Goal: Task Accomplishment & Management: Use online tool/utility

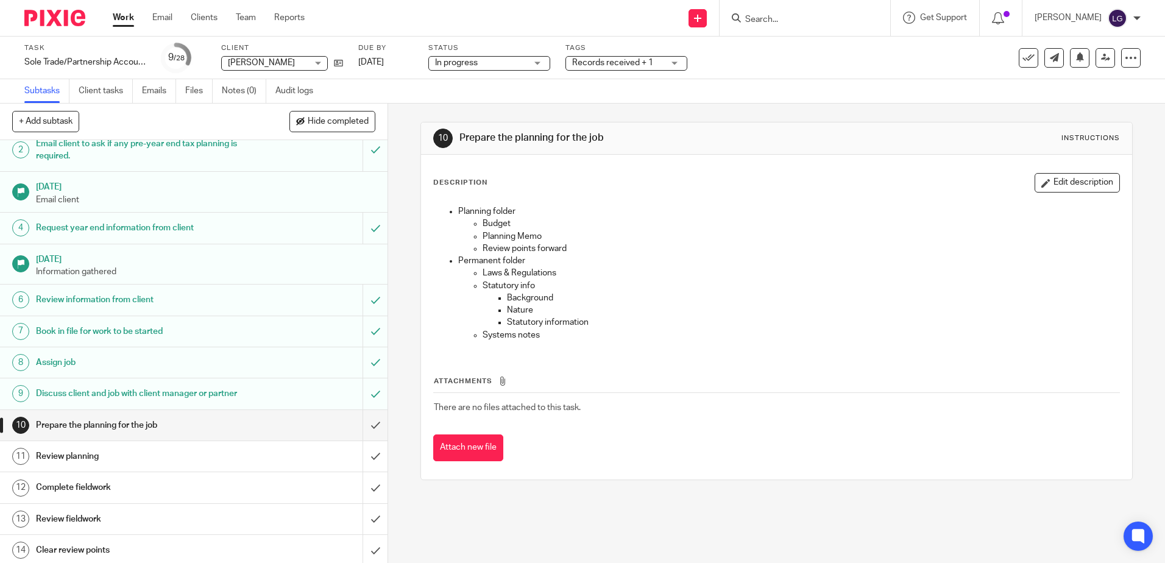
scroll to position [122, 0]
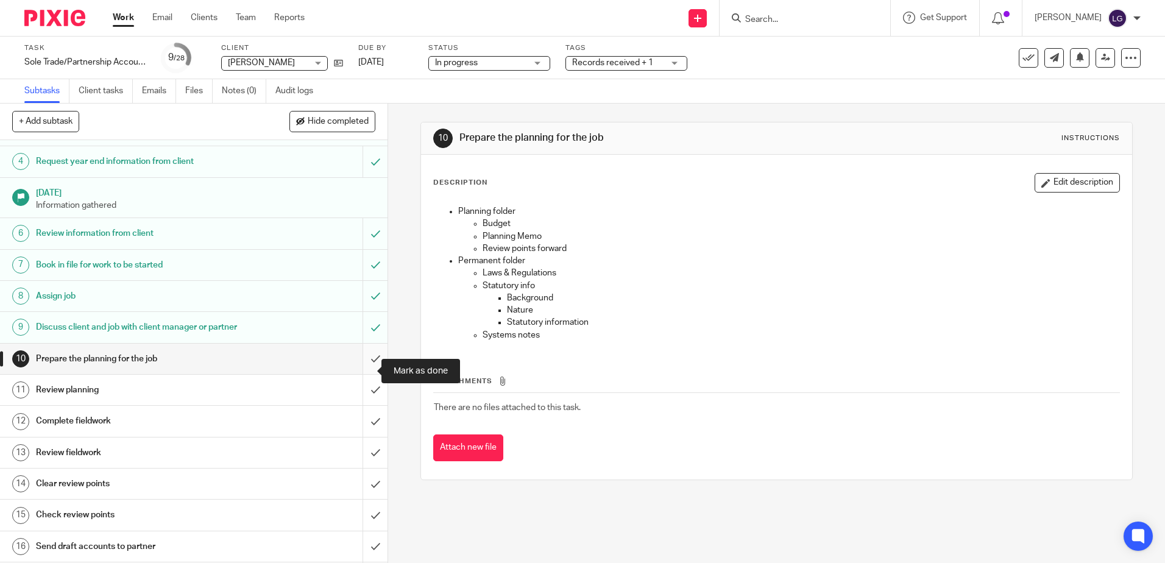
click at [372, 372] on input "submit" at bounding box center [193, 359] width 387 height 30
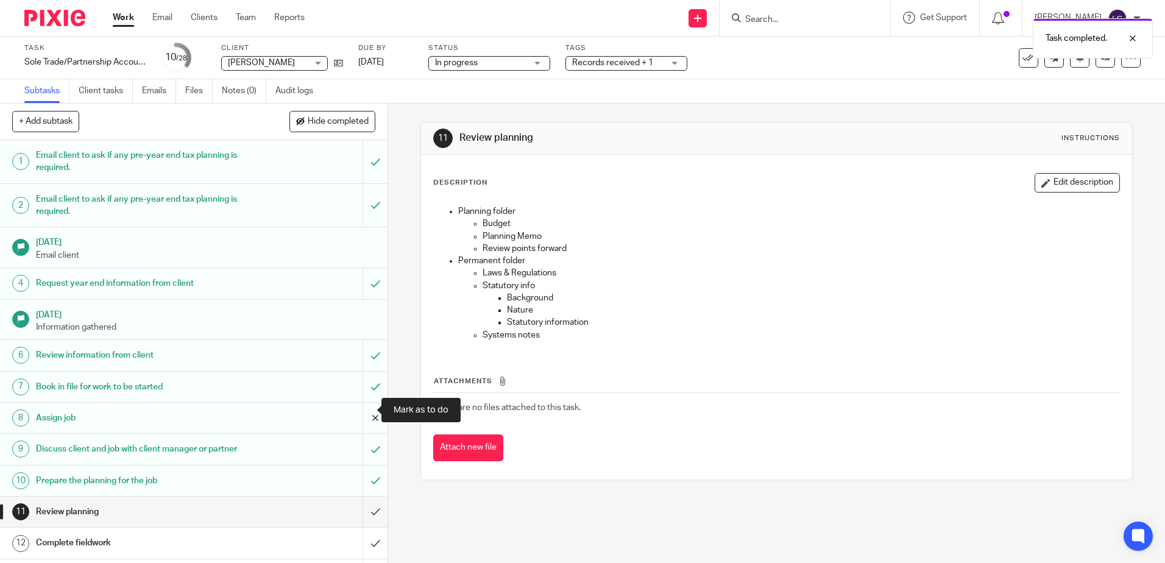
scroll to position [183, 0]
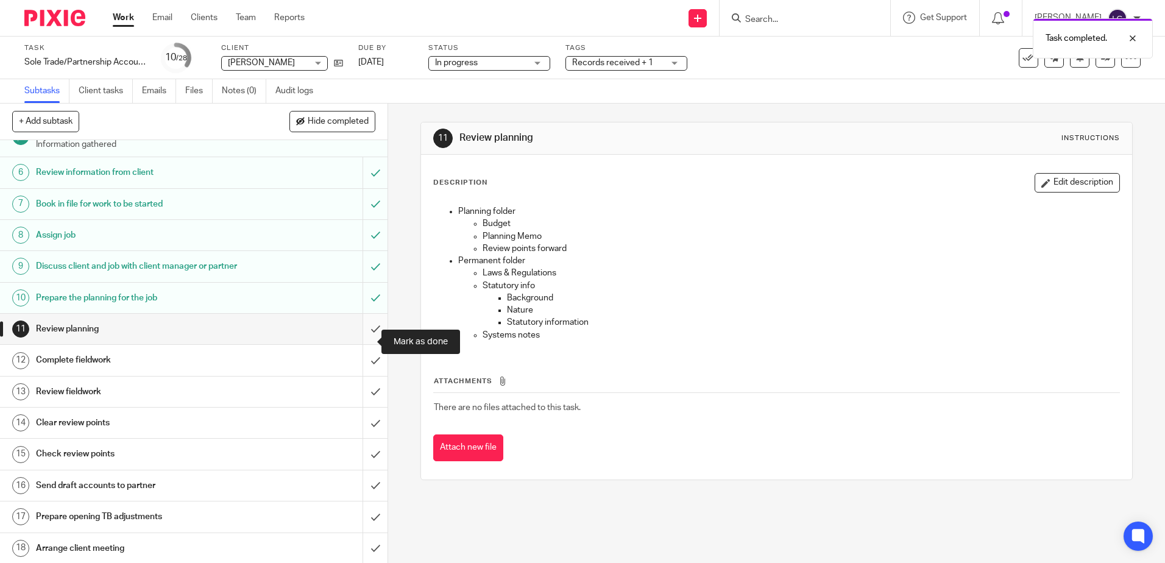
click at [371, 342] on input "submit" at bounding box center [193, 329] width 387 height 30
